Goal: Information Seeking & Learning: Learn about a topic

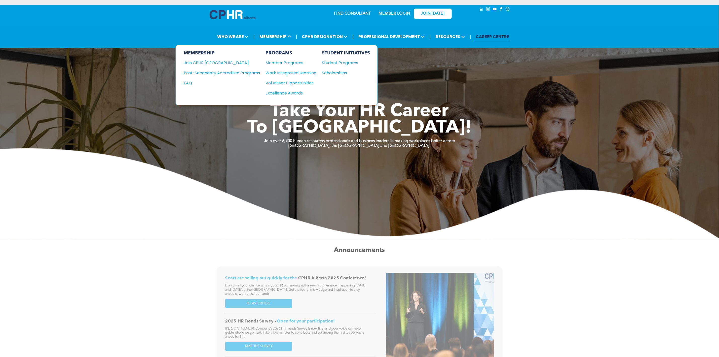
click at [250, 72] on div "Post-Secondary Accredited Programs" at bounding box center [218, 73] width 69 height 6
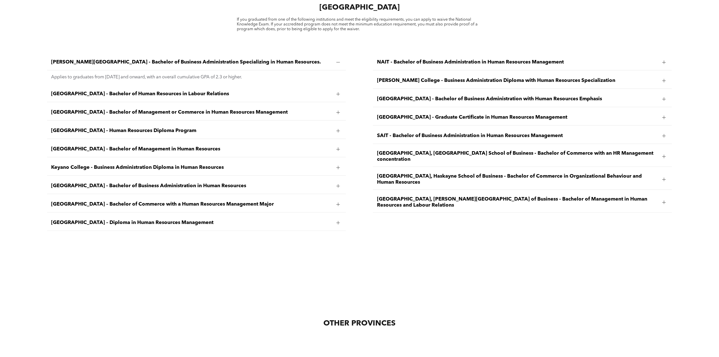
scroll to position [906, 0]
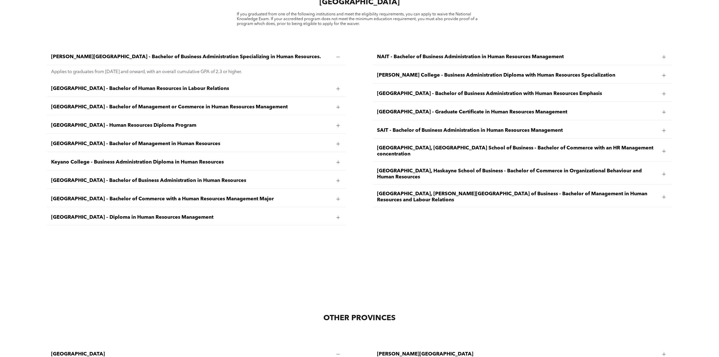
click at [412, 109] on span "[GEOGRAPHIC_DATA] - Graduate Certificate in Human Resources Management" at bounding box center [517, 112] width 281 height 6
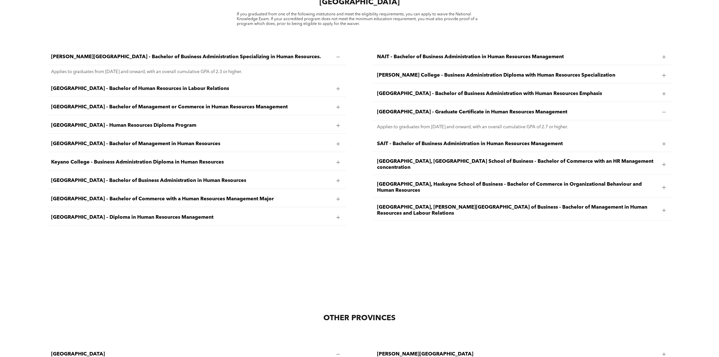
click at [109, 86] on span "[GEOGRAPHIC_DATA] - Bachelor of Human Resources in Labour Relations" at bounding box center [191, 89] width 281 height 6
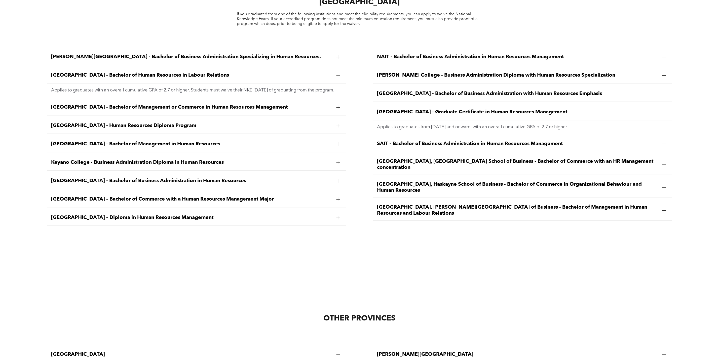
click at [252, 106] on span "[GEOGRAPHIC_DATA] - Bachelor of Management or Commerce in Human Resources Manag…" at bounding box center [191, 107] width 281 height 6
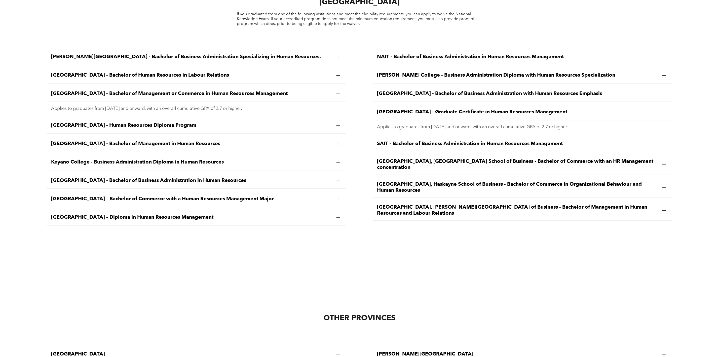
drag, startPoint x: 296, startPoint y: 85, endPoint x: 47, endPoint y: 86, distance: 248.7
click at [47, 86] on div "[GEOGRAPHIC_DATA] - Bachelor of Management or Commerce in Human Resources Manag…" at bounding box center [196, 94] width 299 height 16
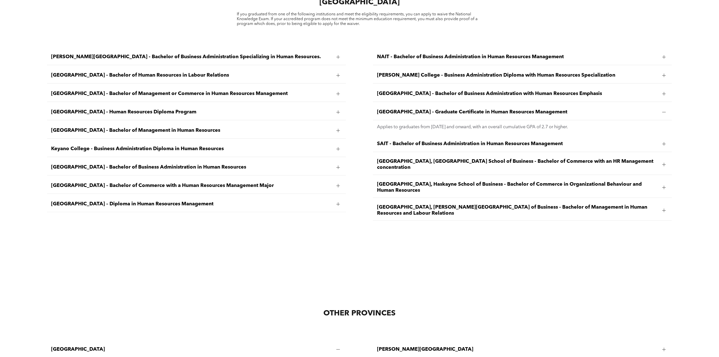
copy span "[GEOGRAPHIC_DATA] - Bachelor of Management or Commerce in Human Resources Manag…"
drag, startPoint x: 435, startPoint y: 106, endPoint x: 571, endPoint y: 105, distance: 135.7
click at [571, 109] on span "[GEOGRAPHIC_DATA] - Graduate Certificate in Human Resources Management" at bounding box center [517, 112] width 281 height 6
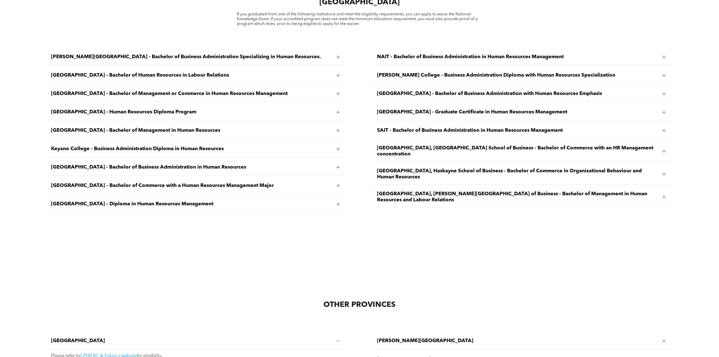
copy span "Graduate Certificate in Human Resources Management"
click at [112, 127] on span "[GEOGRAPHIC_DATA] - Bachelor of Management in Human Resources" at bounding box center [191, 130] width 281 height 6
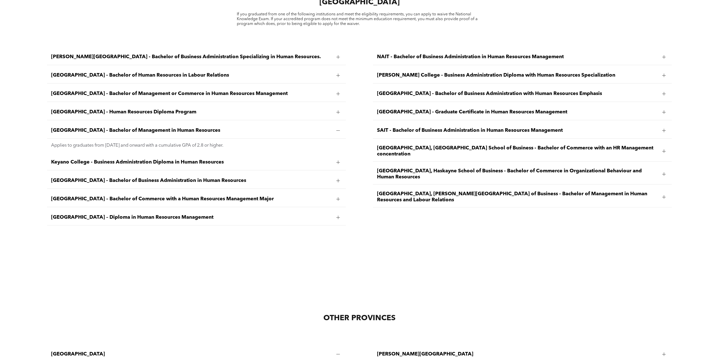
drag, startPoint x: 258, startPoint y: 125, endPoint x: 51, endPoint y: 122, distance: 206.9
click at [51, 127] on span "[GEOGRAPHIC_DATA] - Bachelor of Management in Human Resources" at bounding box center [191, 130] width 281 height 6
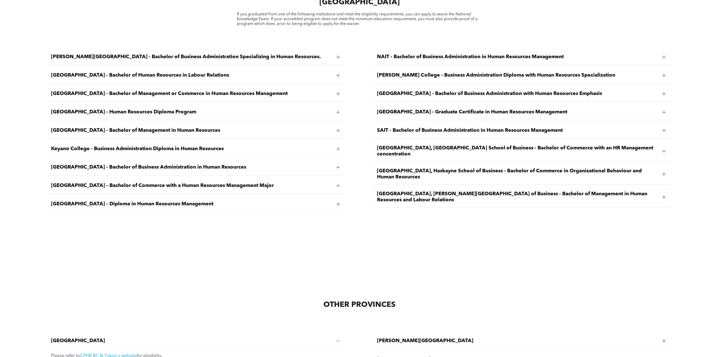
copy span "[GEOGRAPHIC_DATA] - Bachelor of Management in Human Resources"
click at [143, 104] on div "[GEOGRAPHIC_DATA] - Human Resources Diploma Program" at bounding box center [196, 112] width 299 height 16
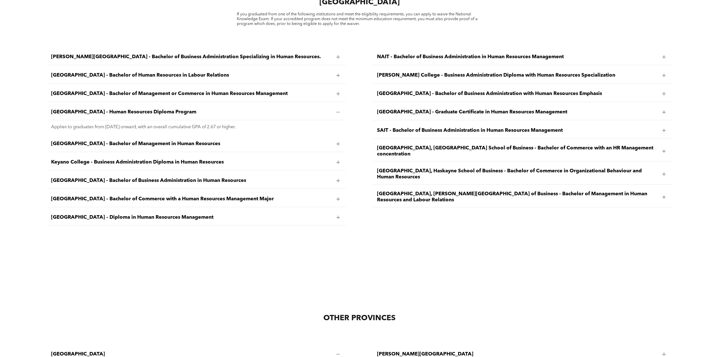
click at [142, 72] on span "[GEOGRAPHIC_DATA] - Bachelor of Human Resources in Labour Relations" at bounding box center [191, 75] width 281 height 6
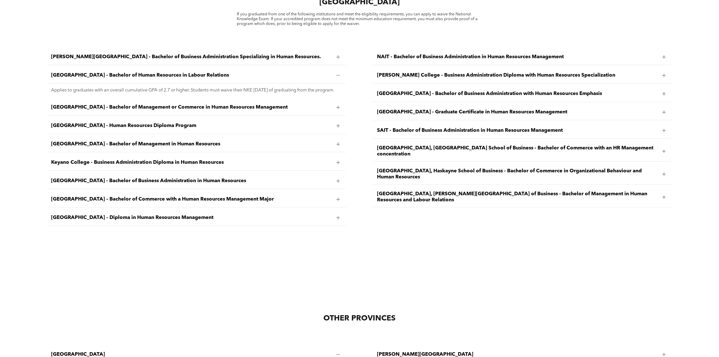
click at [149, 97] on ul "[PERSON_NAME][GEOGRAPHIC_DATA] - Bachelor of Business Administration Specializi…" at bounding box center [196, 137] width 299 height 176
click at [153, 107] on span "[GEOGRAPHIC_DATA] - Bachelor of Management or Commerce in Human Resources Manag…" at bounding box center [191, 107] width 281 height 6
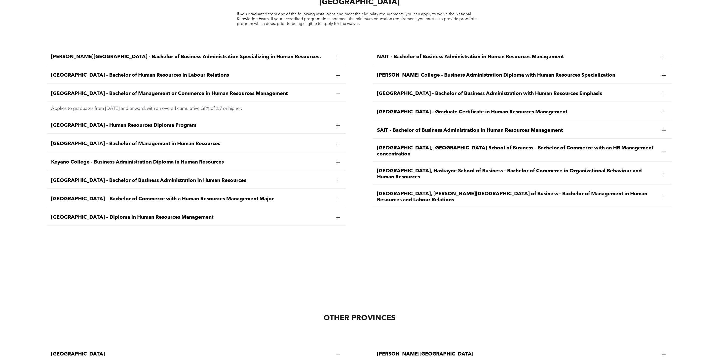
click at [63, 141] on span "[GEOGRAPHIC_DATA] - Bachelor of Management in Human Resources" at bounding box center [191, 144] width 281 height 6
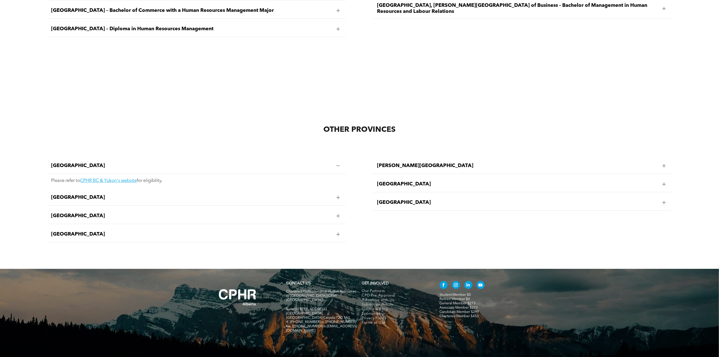
scroll to position [1094, 0]
click at [425, 71] on div "OTHER PROVINCES" at bounding box center [359, 104] width 719 height 84
